Goal: Task Accomplishment & Management: Use online tool/utility

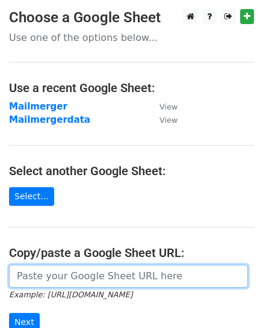
click at [29, 274] on input "url" at bounding box center [128, 276] width 239 height 23
paste input "https://docs.google.com/spreadsheets/d/1ccMSiXkBaR0Q7ikp-SKIxYqZrD0Nn_vmtXVPm-e…"
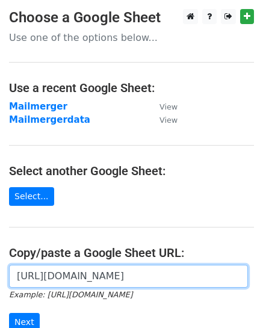
scroll to position [161, 0]
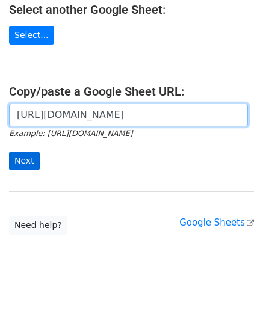
type input "https://docs.google.com/spreadsheets/d/1ccMSiXkBaR0Q7ikp-SKIxYqZrD0Nn_vmtXVPm-e…"
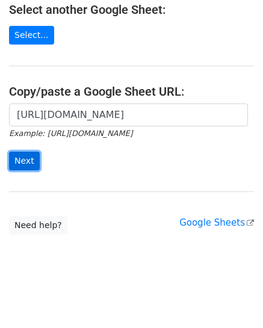
click at [25, 162] on input "Next" at bounding box center [24, 161] width 31 height 19
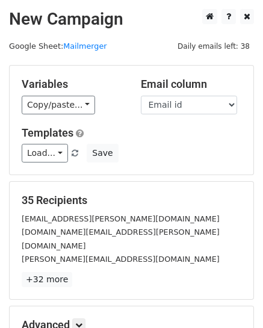
scroll to position [120, 0]
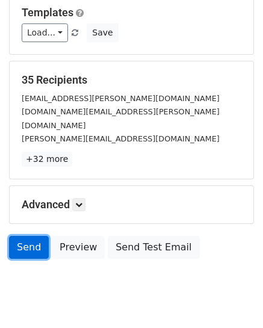
click at [34, 236] on link "Send" at bounding box center [29, 247] width 40 height 23
